Goal: Task Accomplishment & Management: Manage account settings

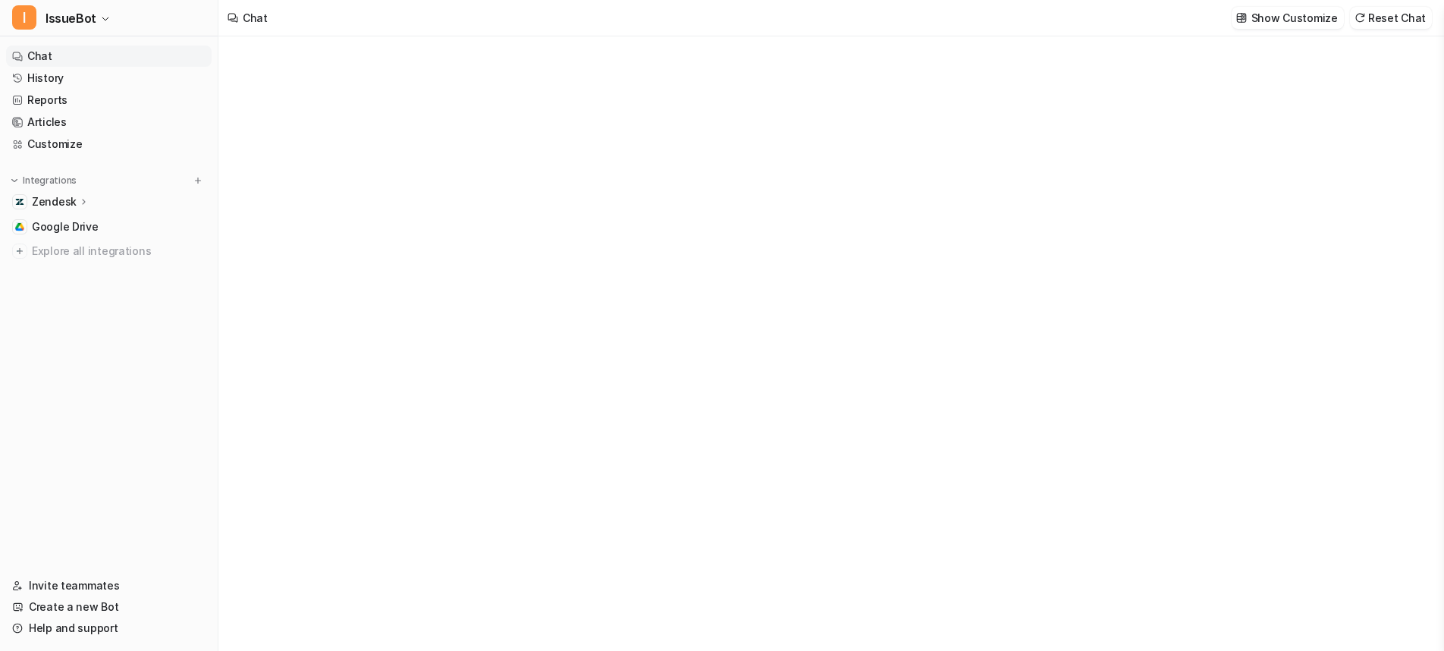
type textarea "**********"
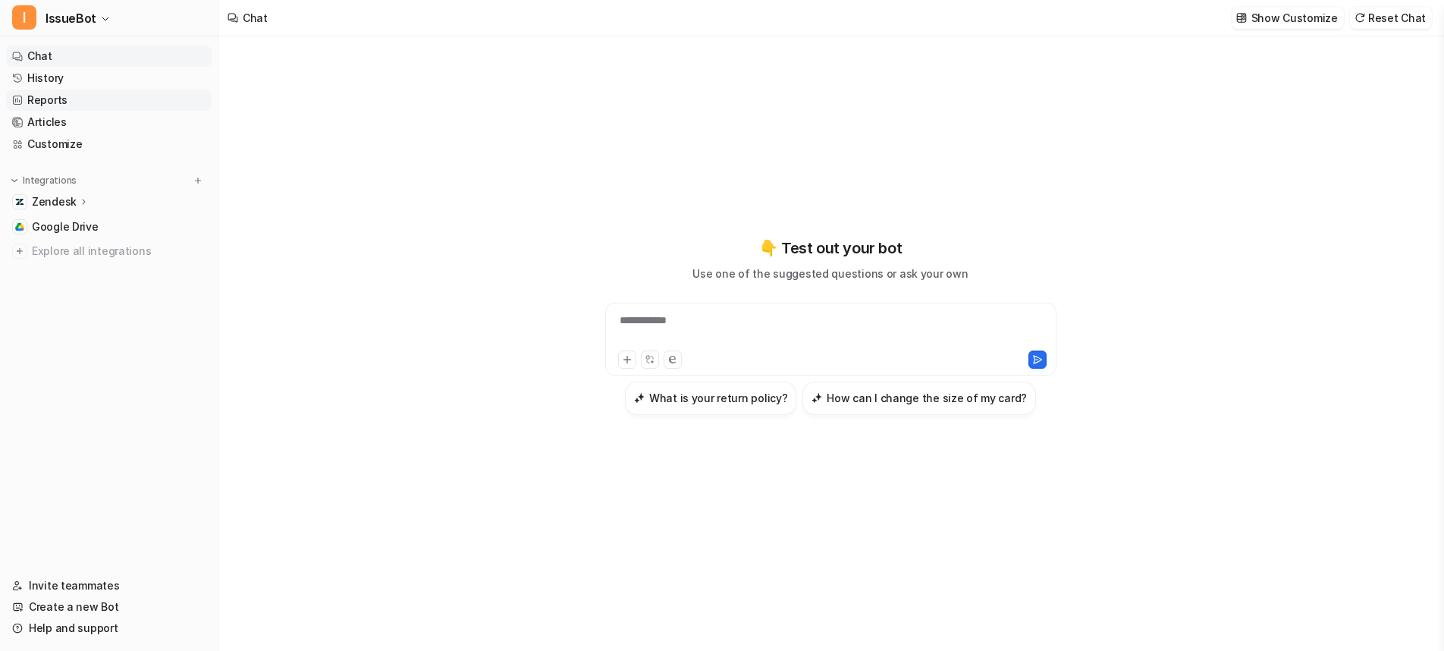
click at [68, 101] on link "Reports" at bounding box center [109, 99] width 206 height 21
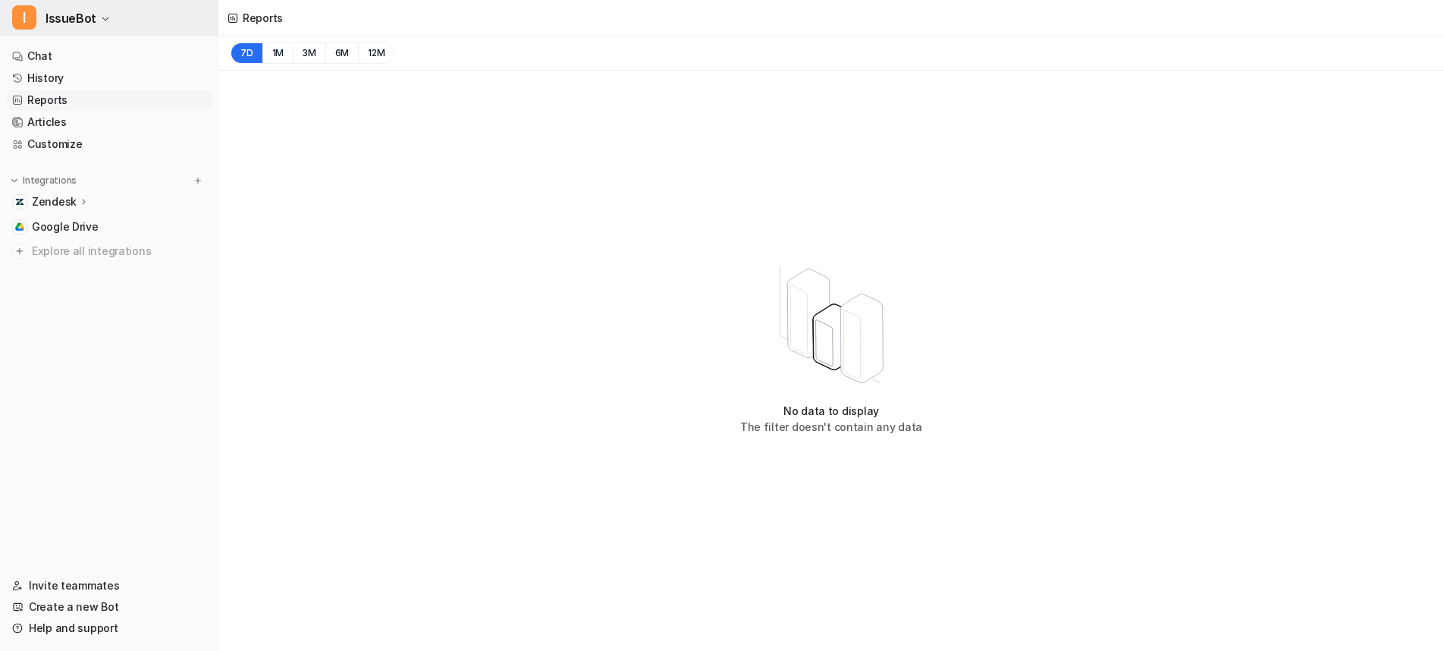
click at [102, 14] on icon "button" at bounding box center [105, 18] width 9 height 9
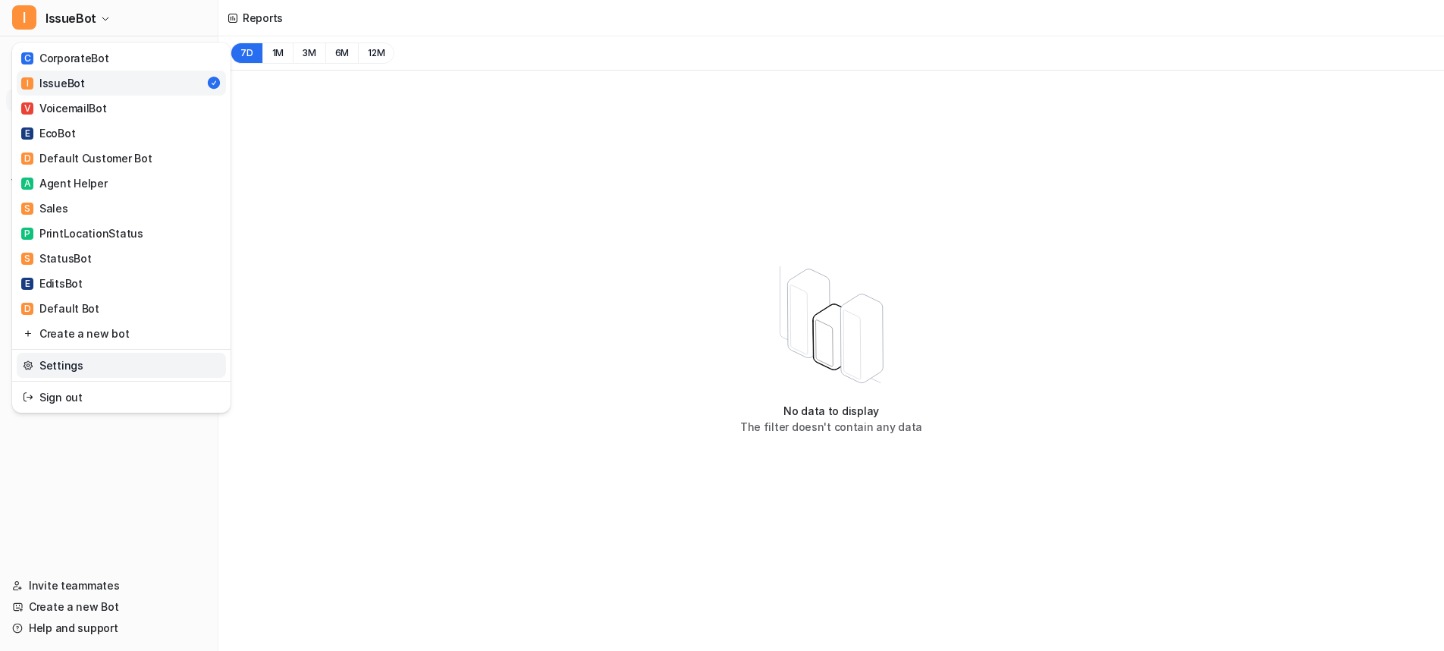
click at [108, 363] on link "Settings" at bounding box center [121, 365] width 209 height 25
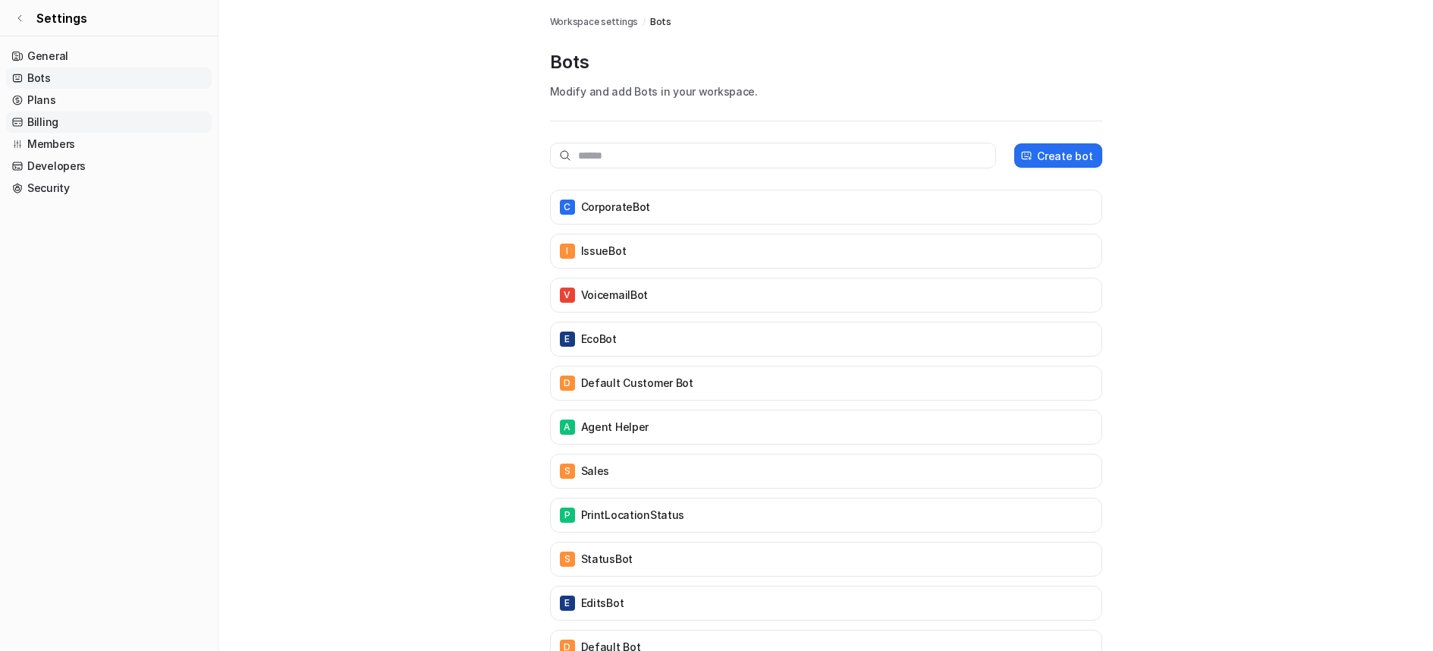
click at [58, 124] on link "Billing" at bounding box center [109, 121] width 206 height 21
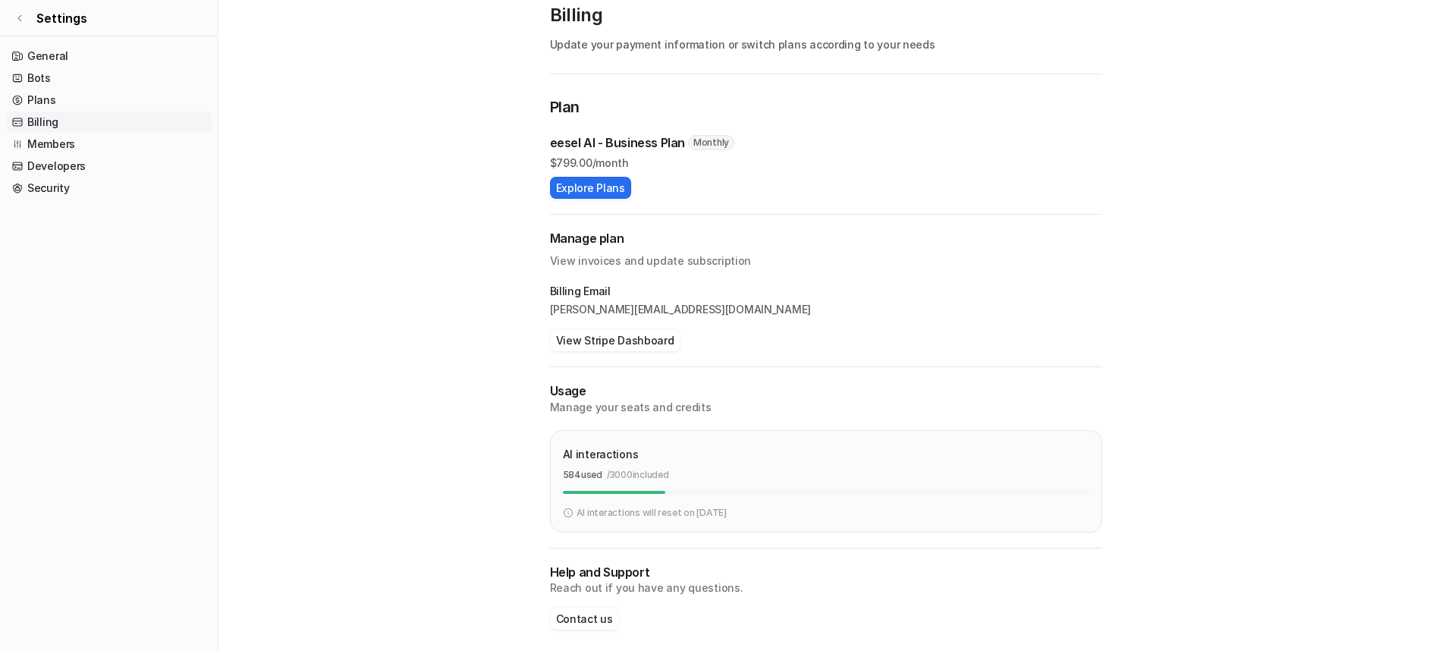
scroll to position [56, 0]
